Goal: Information Seeking & Learning: Understand process/instructions

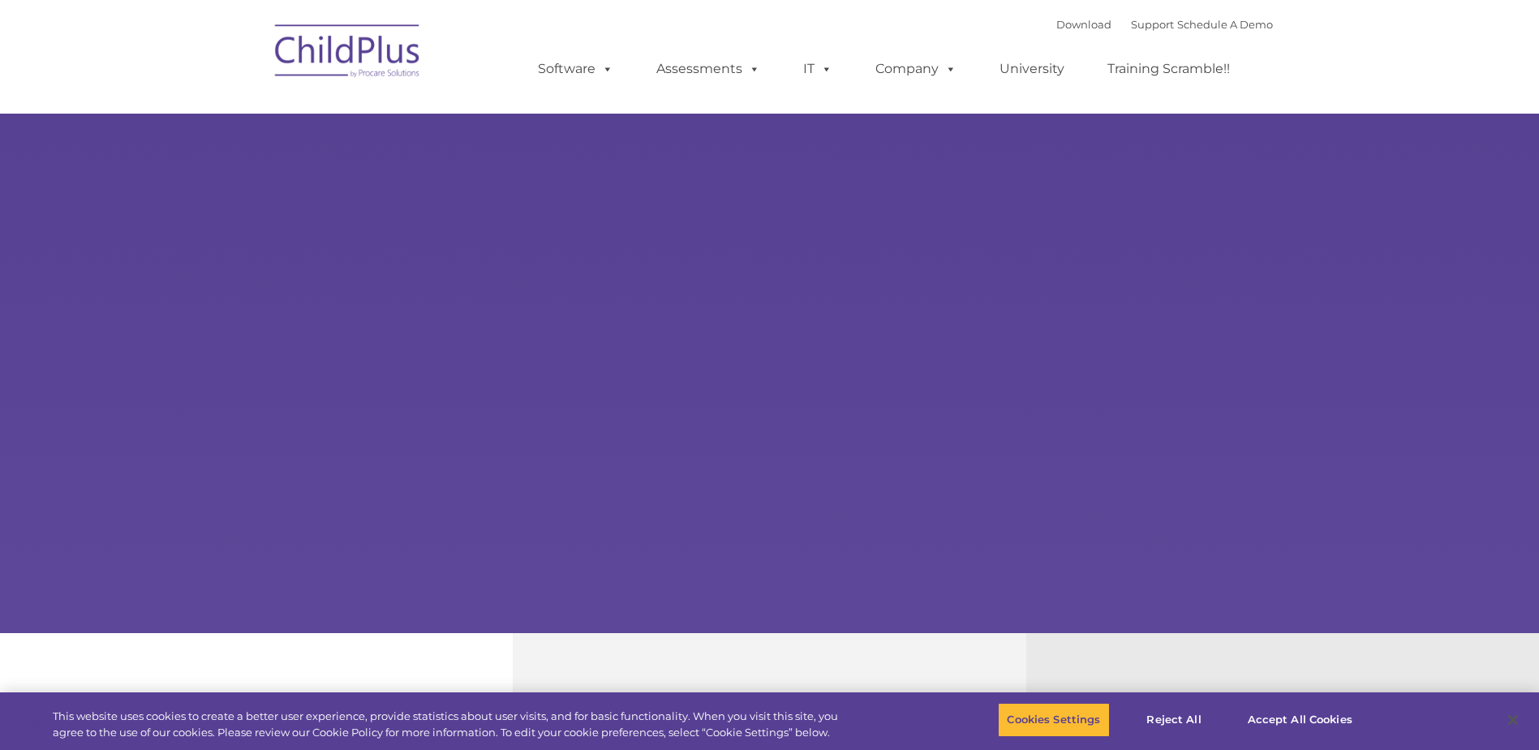
select select "MEDIUM"
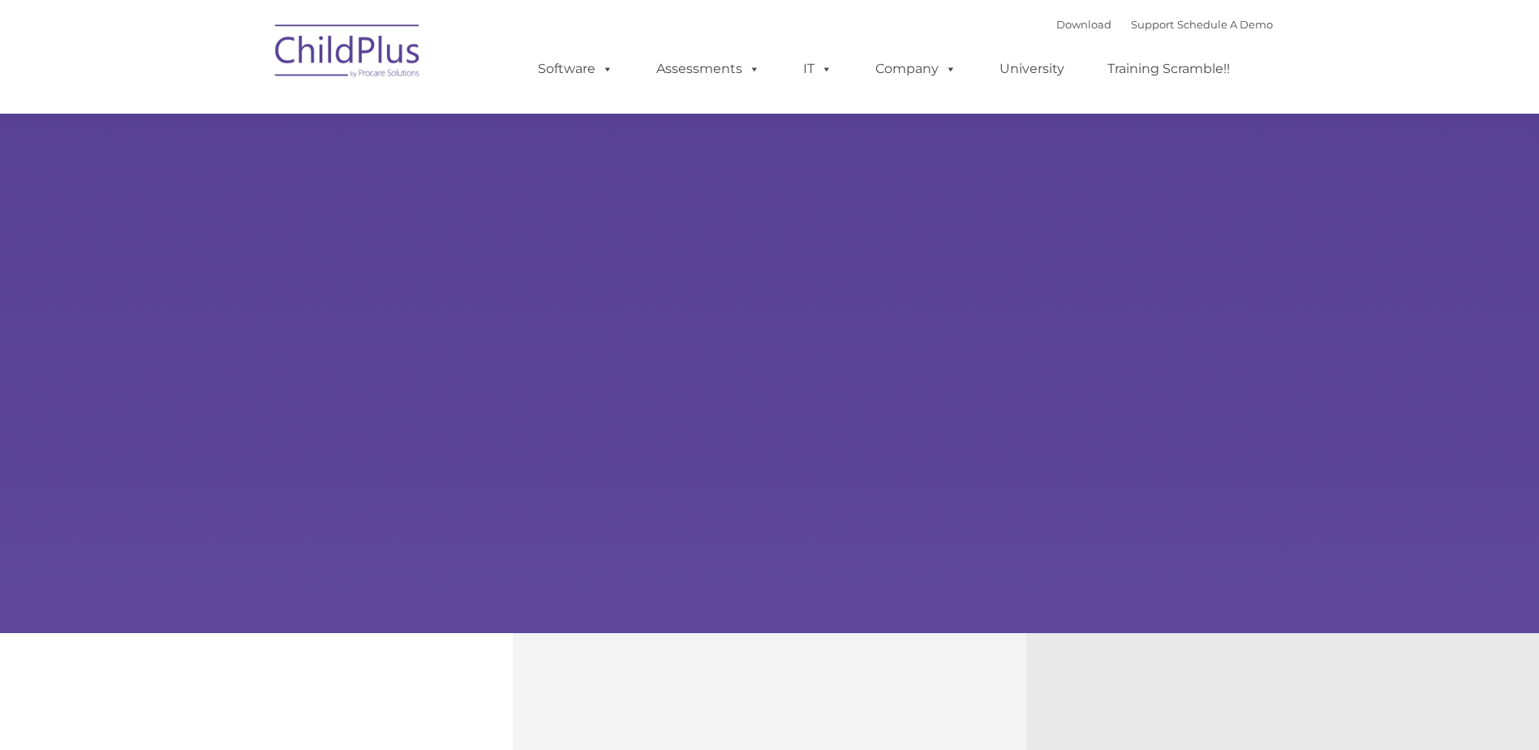
type input ""
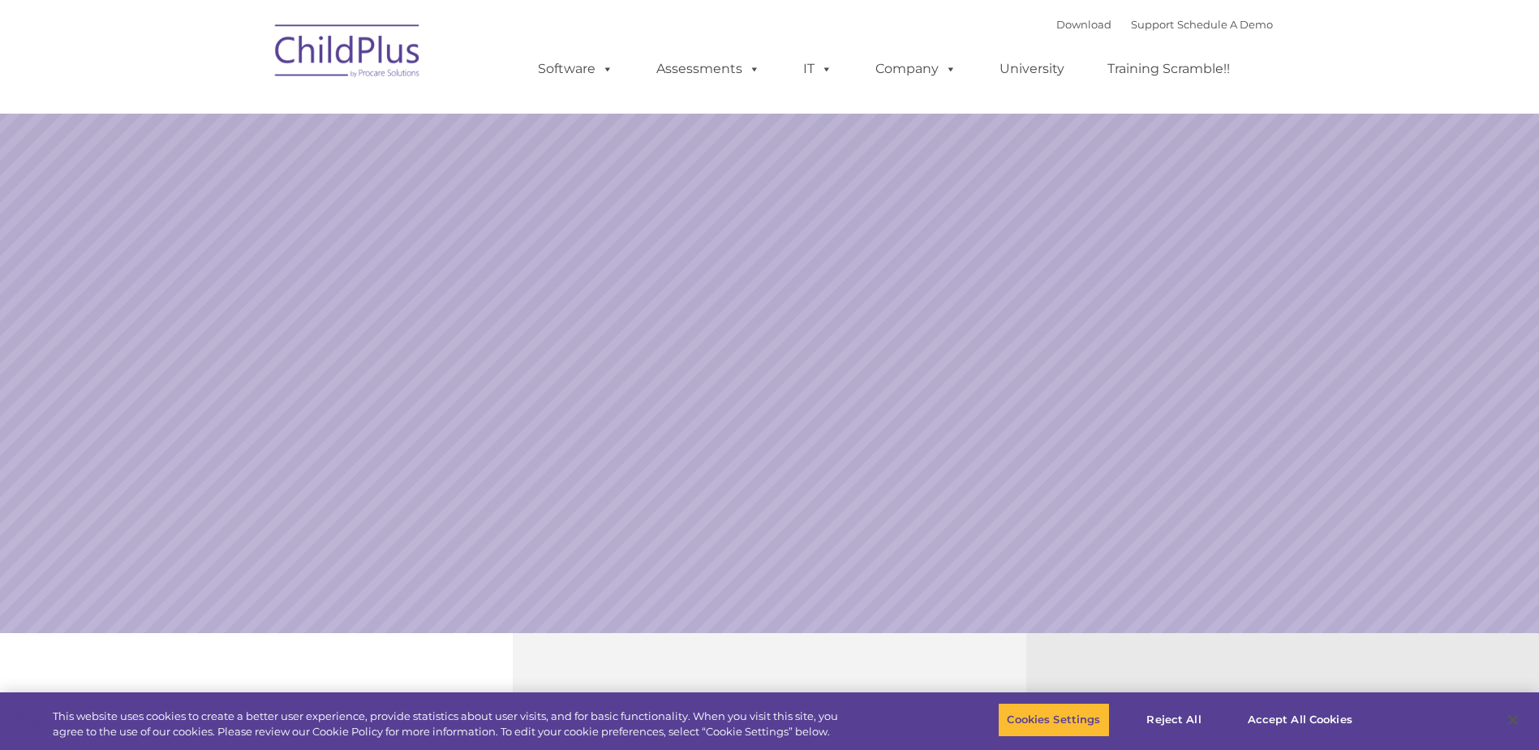
select select "MEDIUM"
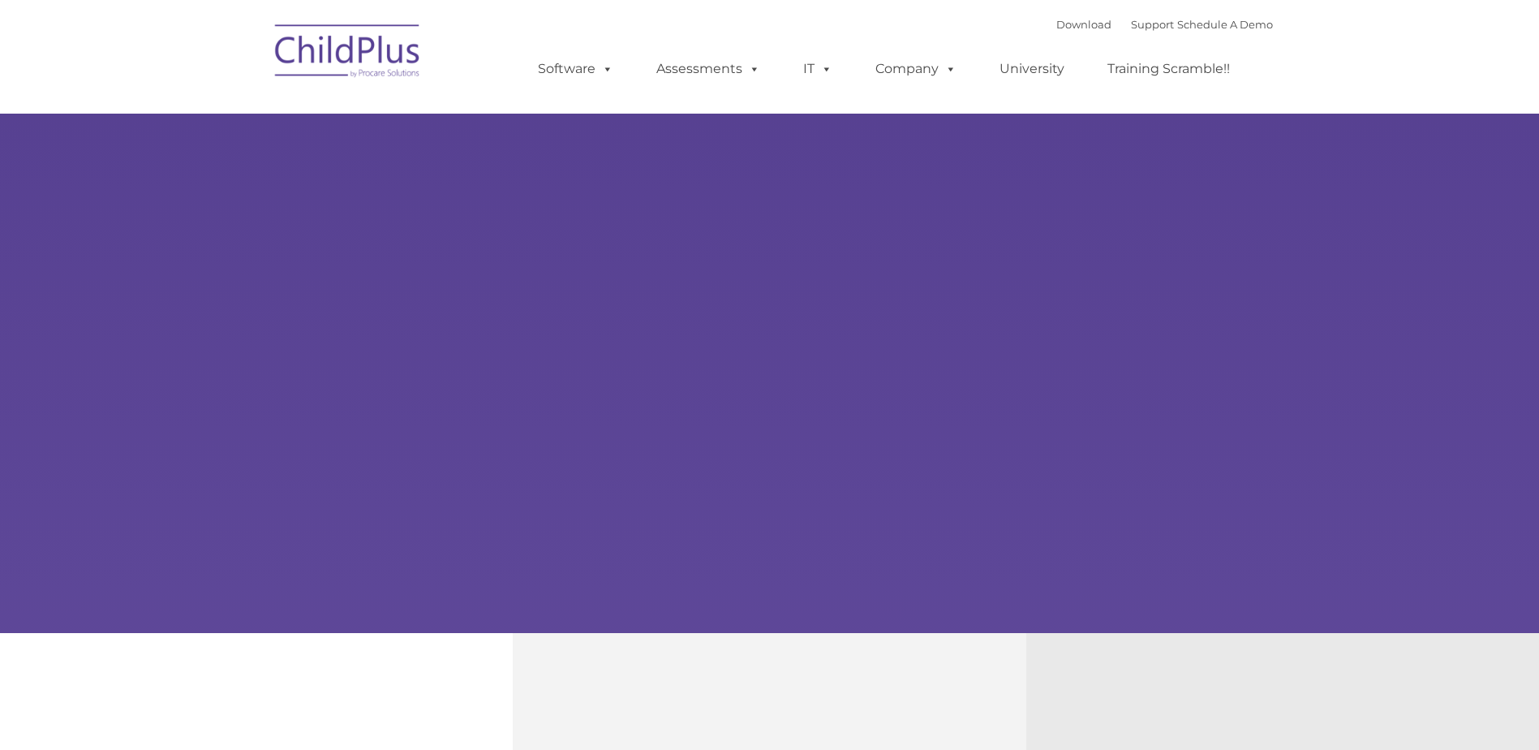
type input ""
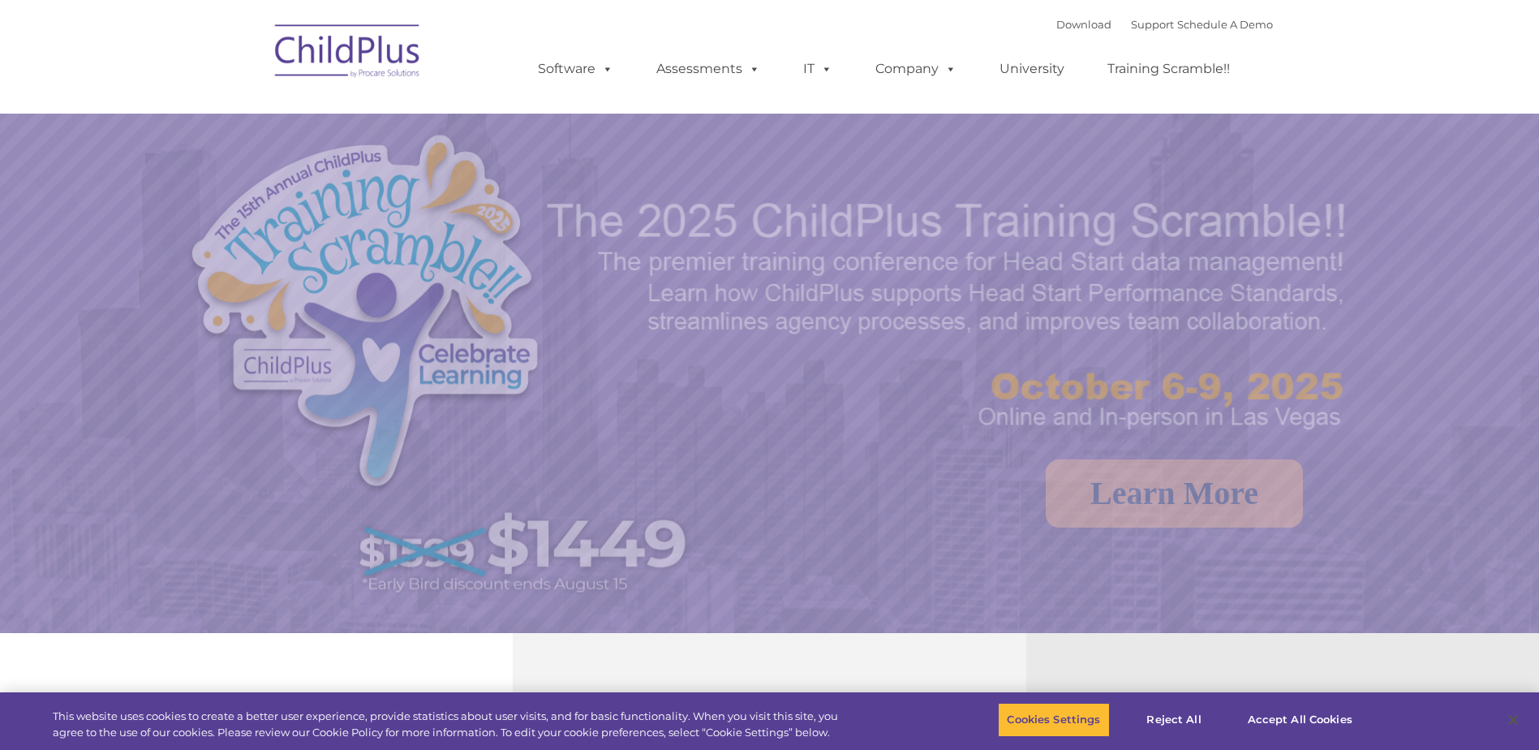
select select "MEDIUM"
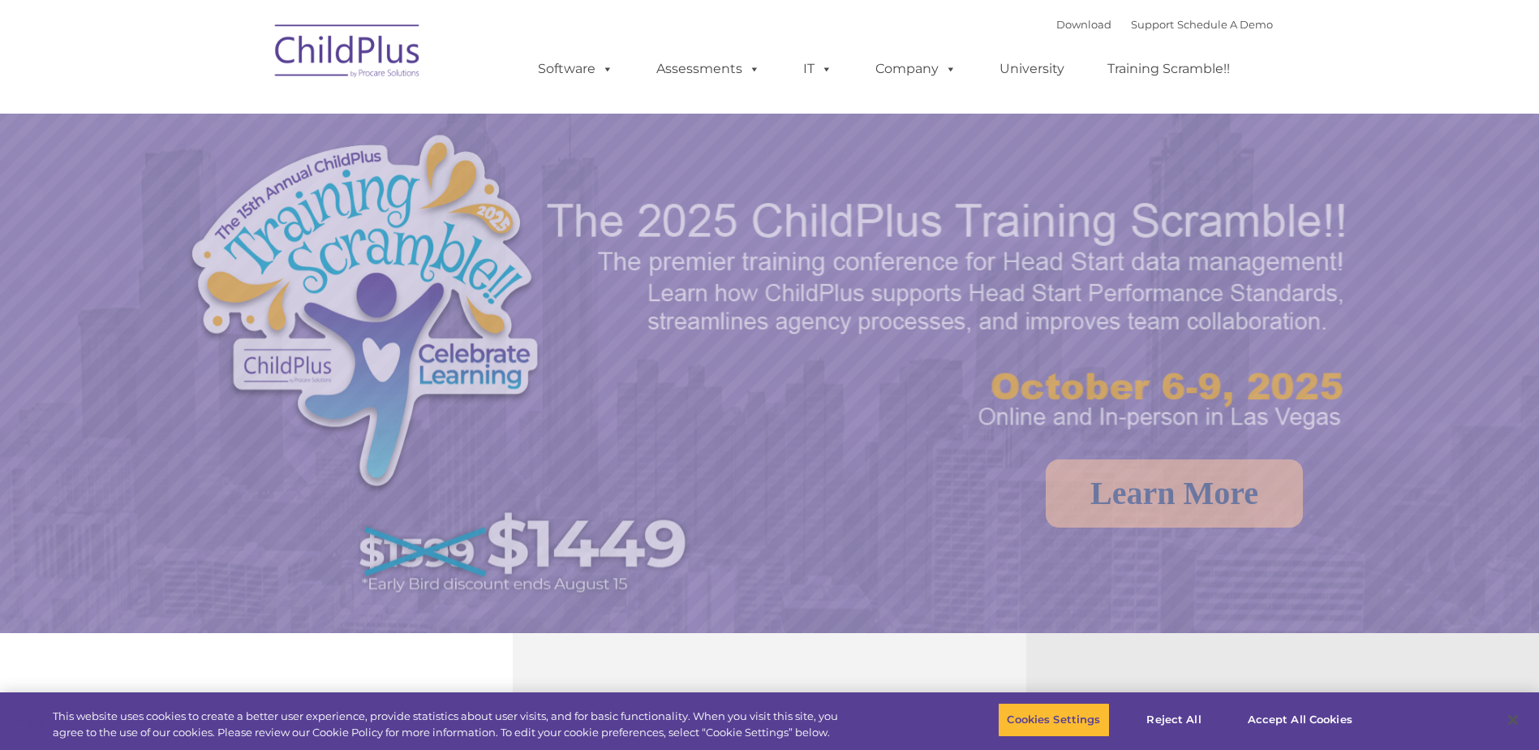
select select "MEDIUM"
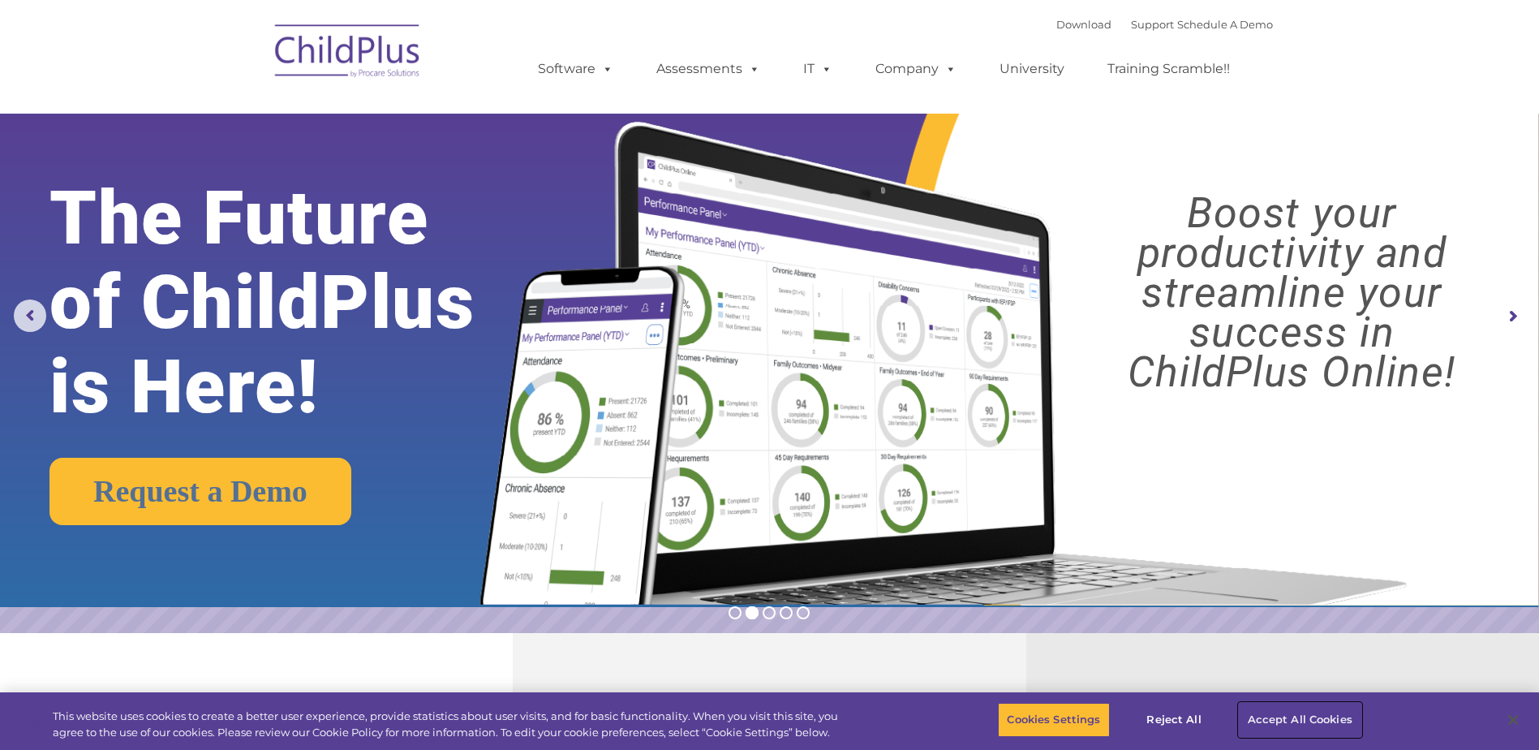
click at [1302, 719] on button "Accept All Cookies" at bounding box center [1300, 720] width 123 height 34
